Goal: Register for event/course

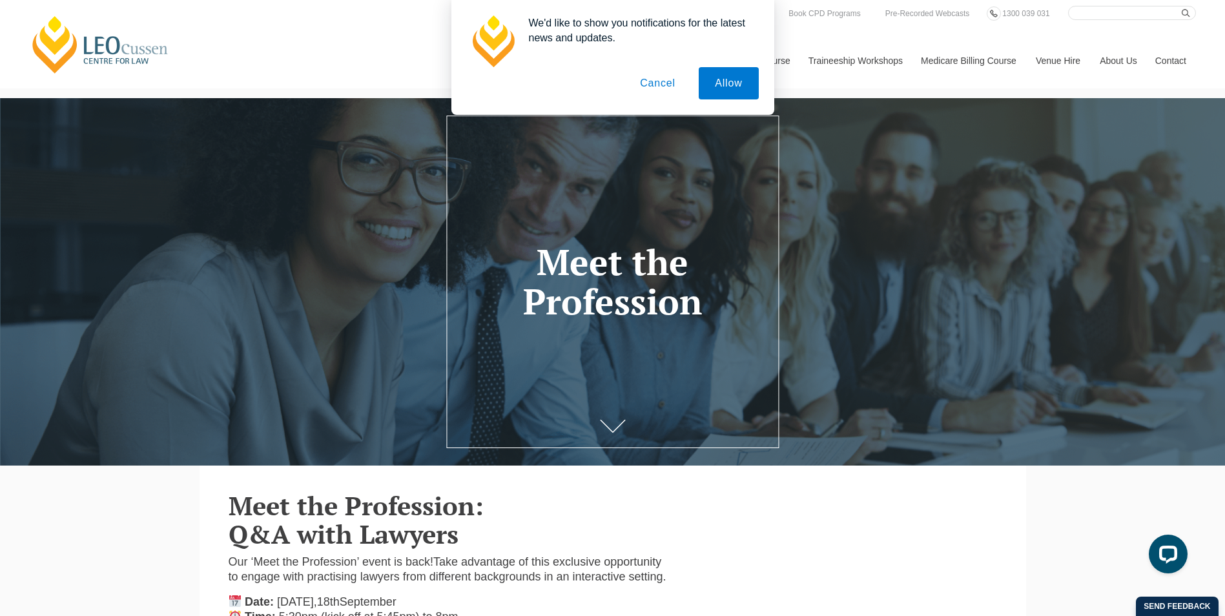
click at [643, 78] on button "Cancel" at bounding box center [658, 83] width 68 height 32
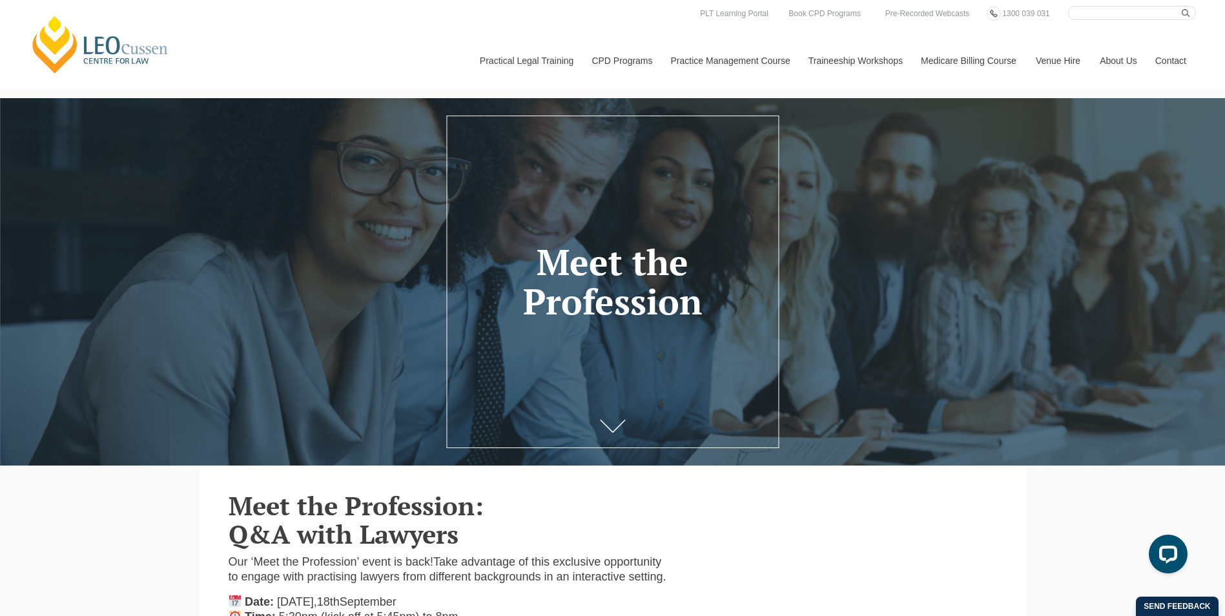
scroll to position [323, 0]
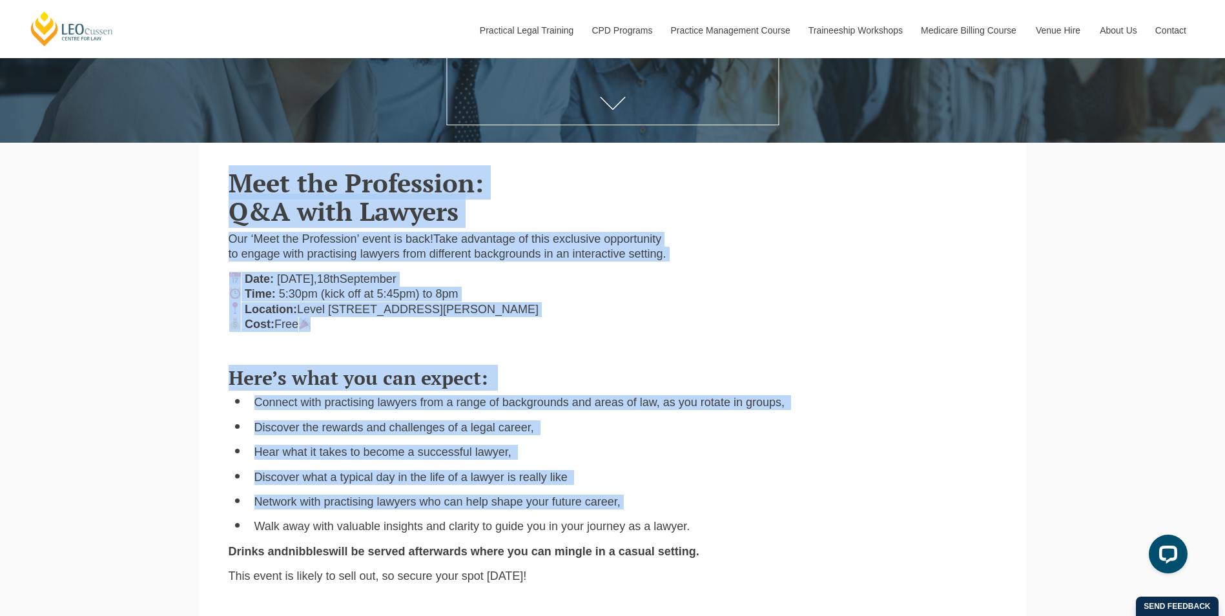
drag, startPoint x: 183, startPoint y: 166, endPoint x: 651, endPoint y: 507, distance: 578.6
click at [651, 507] on div "[PERSON_NAME] Centre for Law Search here Practical Legal Training Our Practical…" at bounding box center [612, 591] width 1225 height 1829
click at [651, 507] on ul "Connect with practising lawyers from a range of backgrounds and areas of law, a…" at bounding box center [613, 464] width 768 height 139
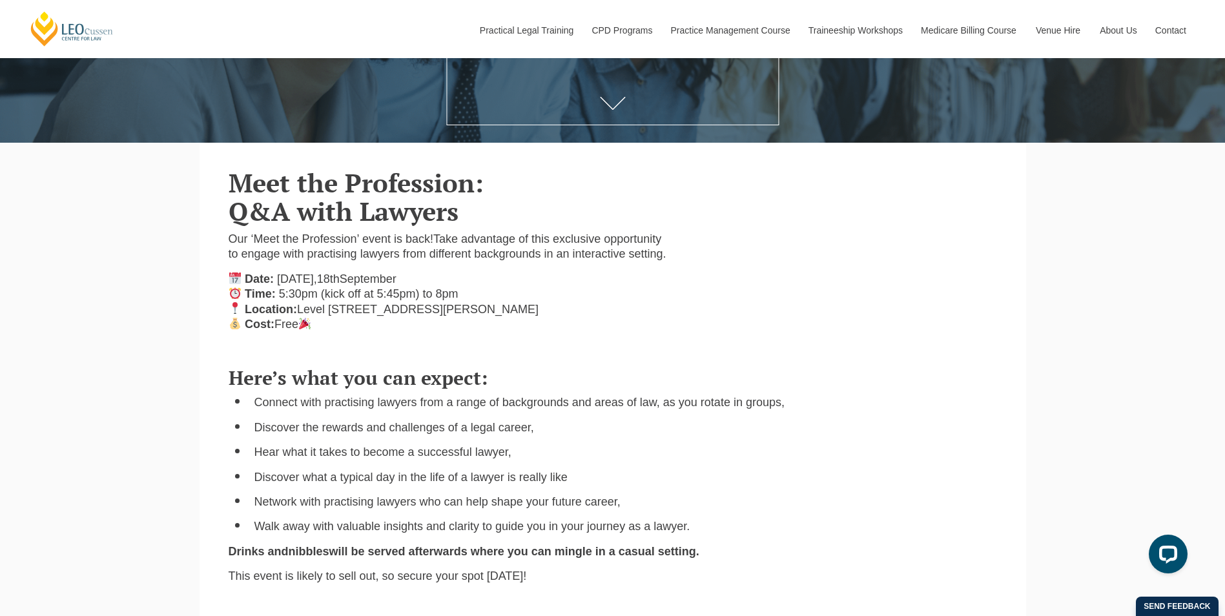
click at [662, 529] on ul "Connect with practising lawyers from a range of backgrounds and areas of law, a…" at bounding box center [613, 464] width 768 height 139
click at [673, 555] on div "Here’s what you can expect: Connect with practising lawyers from a range of bac…" at bounding box center [613, 498] width 788 height 289
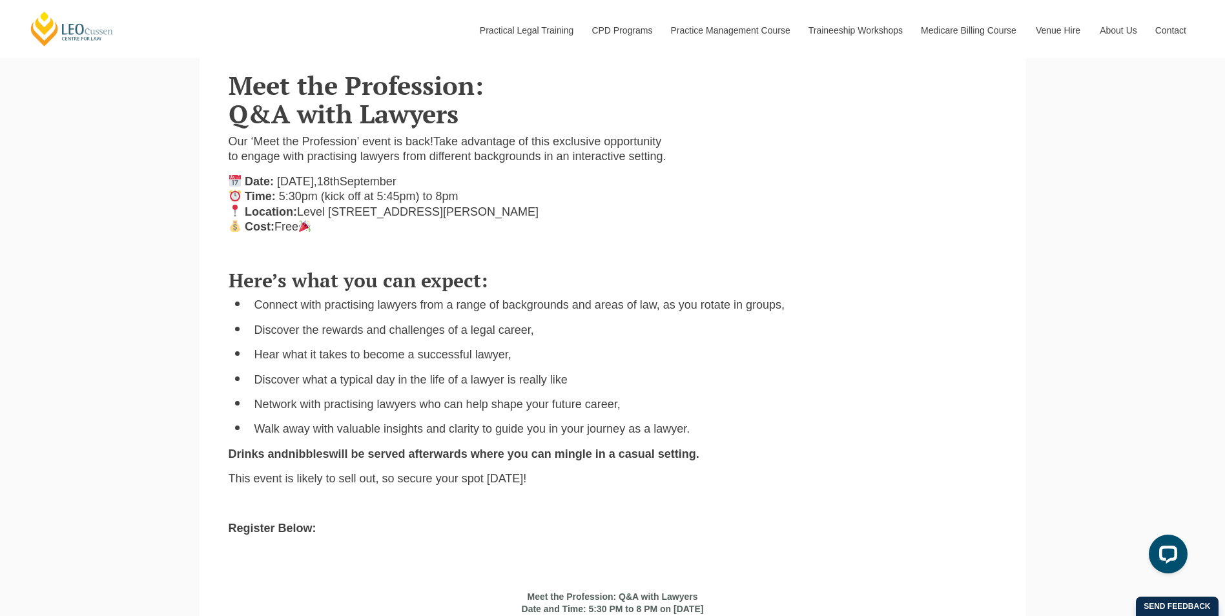
scroll to position [452, 0]
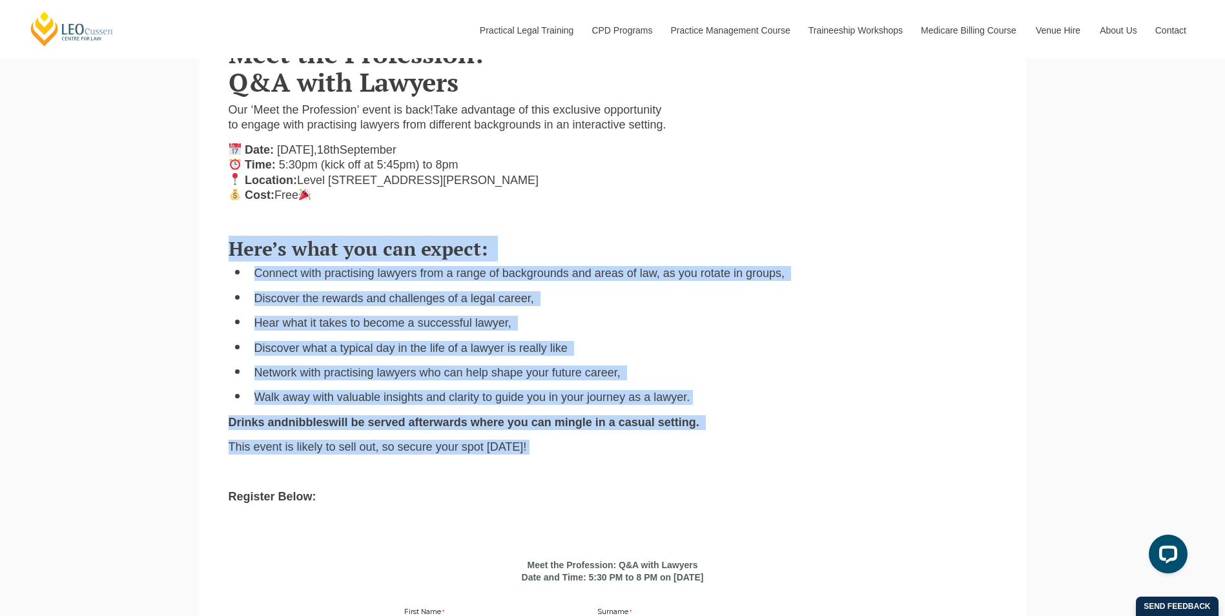
drag, startPoint x: 185, startPoint y: 255, endPoint x: 591, endPoint y: 460, distance: 454.5
click at [591, 460] on div "[PERSON_NAME] Centre for Law Search here Practical Legal Training Our Practical…" at bounding box center [612, 462] width 1225 height 1829
click at [591, 455] on p "This event is likely to sell out, so secure your spot [DATE]!" at bounding box center [613, 447] width 768 height 15
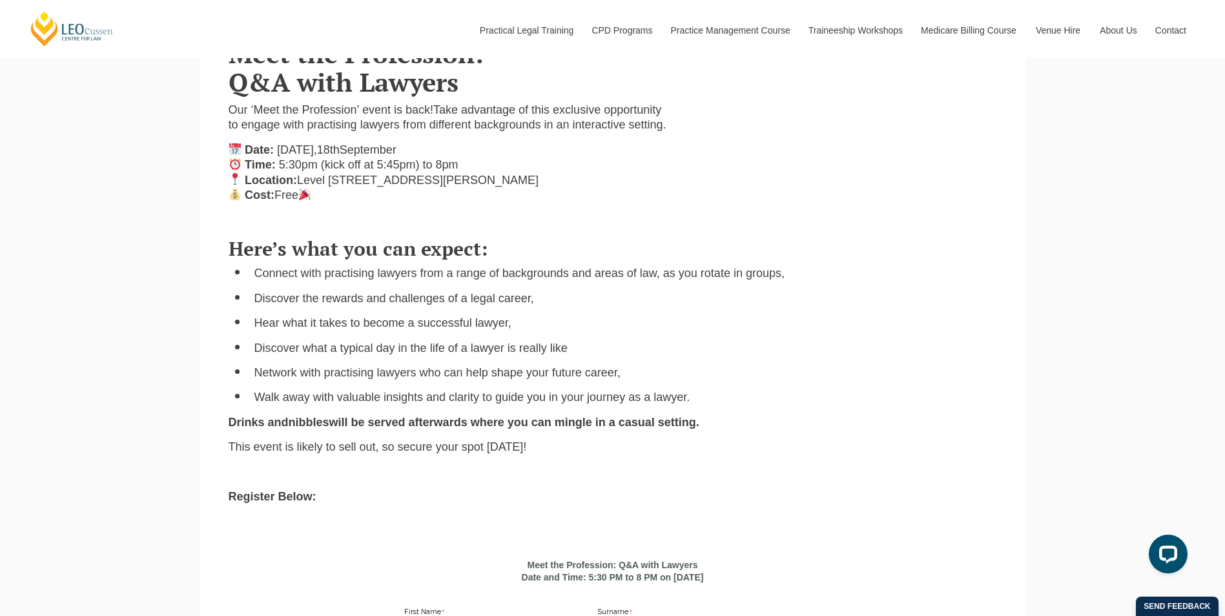
click at [626, 455] on p "This event is likely to sell out, so secure your spot [DATE]!" at bounding box center [613, 447] width 768 height 15
click at [663, 455] on p "This event is likely to sell out, so secure your spot [DATE]!" at bounding box center [613, 447] width 768 height 15
click at [680, 455] on p "This event is likely to sell out, so secure your spot [DATE]!" at bounding box center [613, 447] width 768 height 15
click at [706, 455] on p "This event is likely to sell out, so secure your spot [DATE]!" at bounding box center [613, 447] width 768 height 15
click at [730, 455] on p "This event is likely to sell out, so secure your spot [DATE]!" at bounding box center [613, 447] width 768 height 15
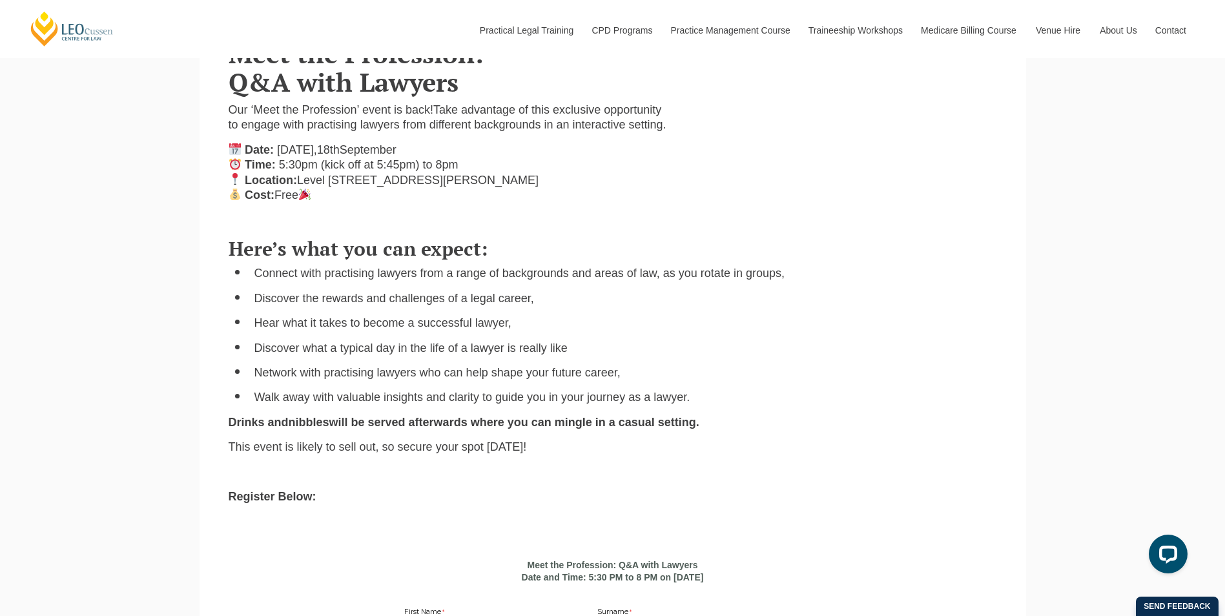
click at [728, 480] on p at bounding box center [613, 472] width 768 height 15
click at [730, 504] on div "Here’s what you can expect: Connect with practising lawyers from a range of bac…" at bounding box center [613, 369] width 788 height 289
click at [757, 500] on div "Here’s what you can expect: Connect with practising lawyers from a range of bac…" at bounding box center [613, 369] width 788 height 289
click at [773, 455] on p "This event is likely to sell out, so secure your spot [DATE]!" at bounding box center [613, 447] width 768 height 15
